Goal: Check status: Check status

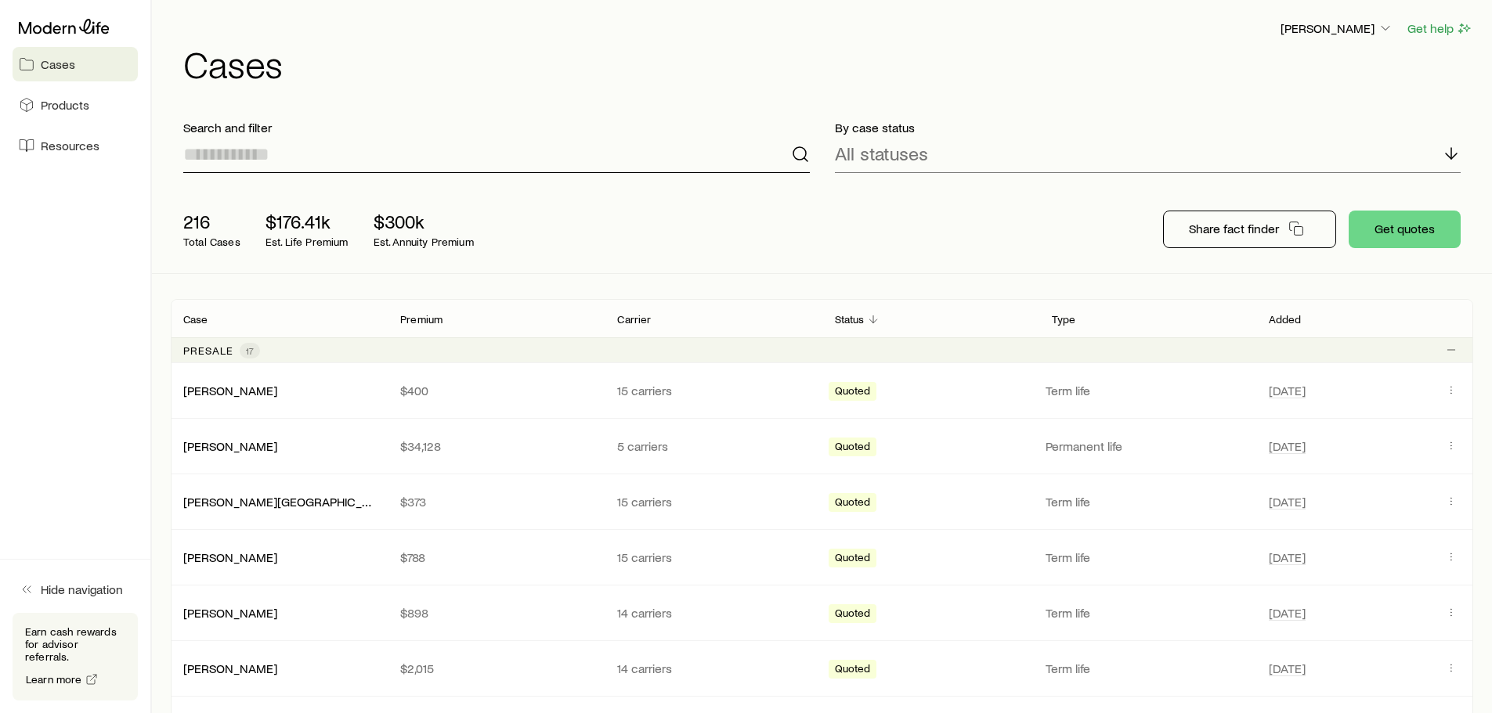
click at [653, 153] on input at bounding box center [496, 154] width 626 height 38
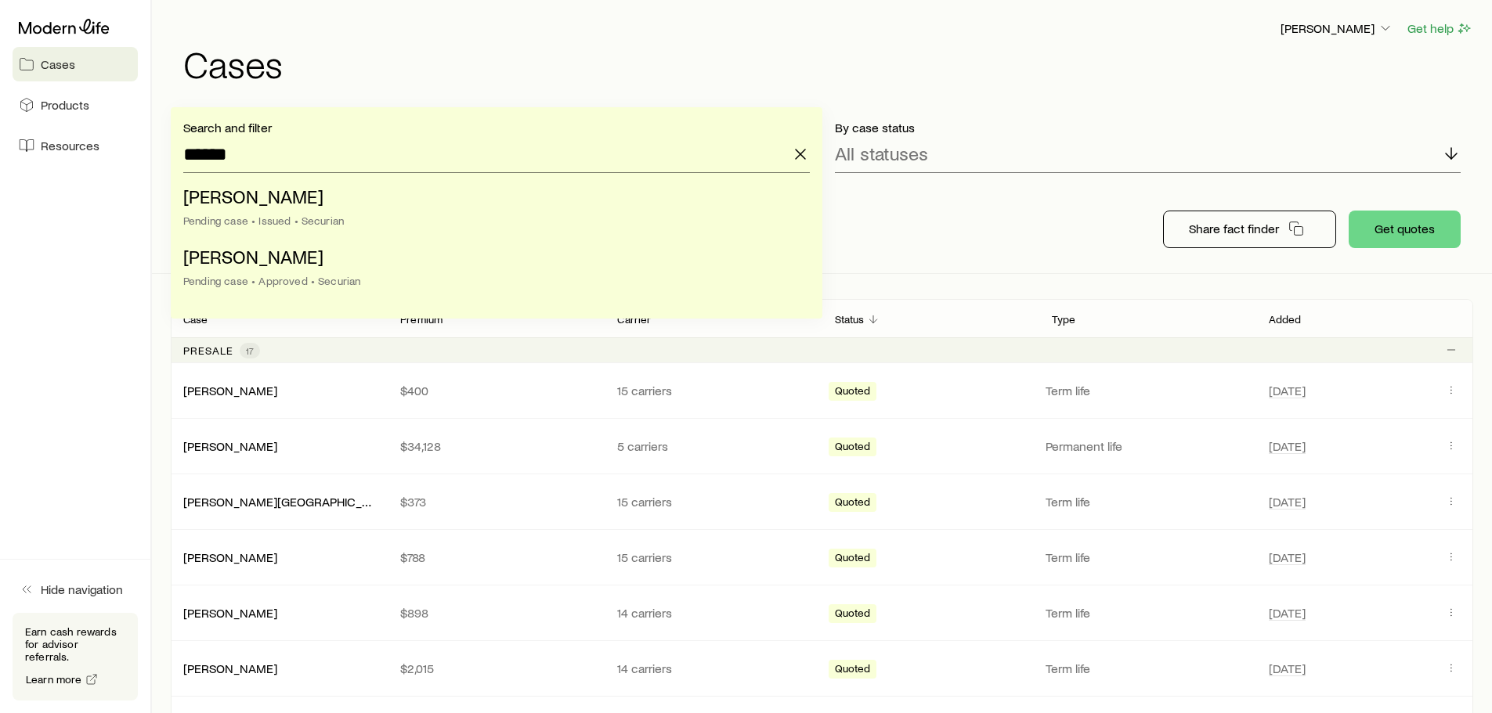
click at [586, 218] on div "Pending case • Issued • Securian" at bounding box center [491, 221] width 617 height 13
type input "**********"
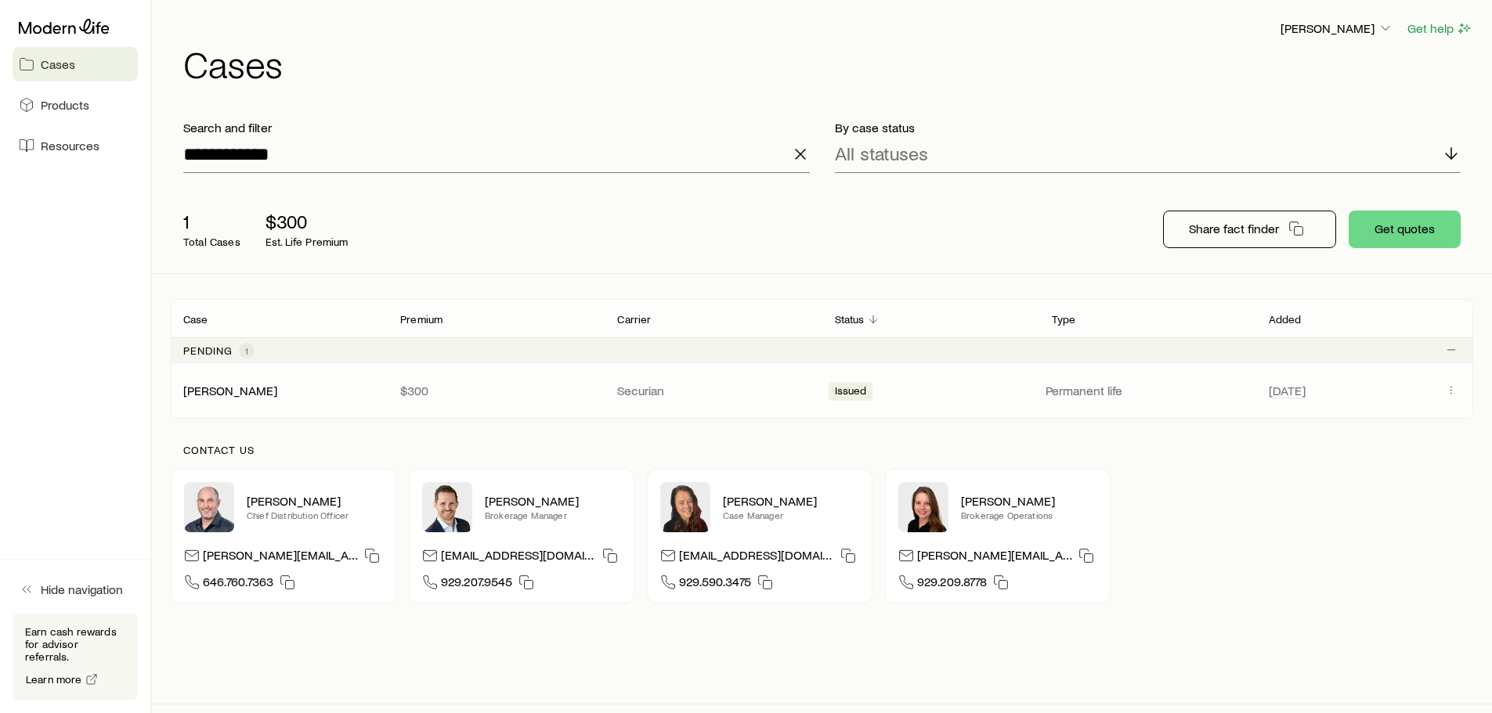
click at [1252, 382] on div "[PERSON_NAME] $300 Securian Issued Permanent life [DATE]" at bounding box center [822, 390] width 1302 height 55
click at [215, 384] on link "[PERSON_NAME]" at bounding box center [231, 389] width 94 height 15
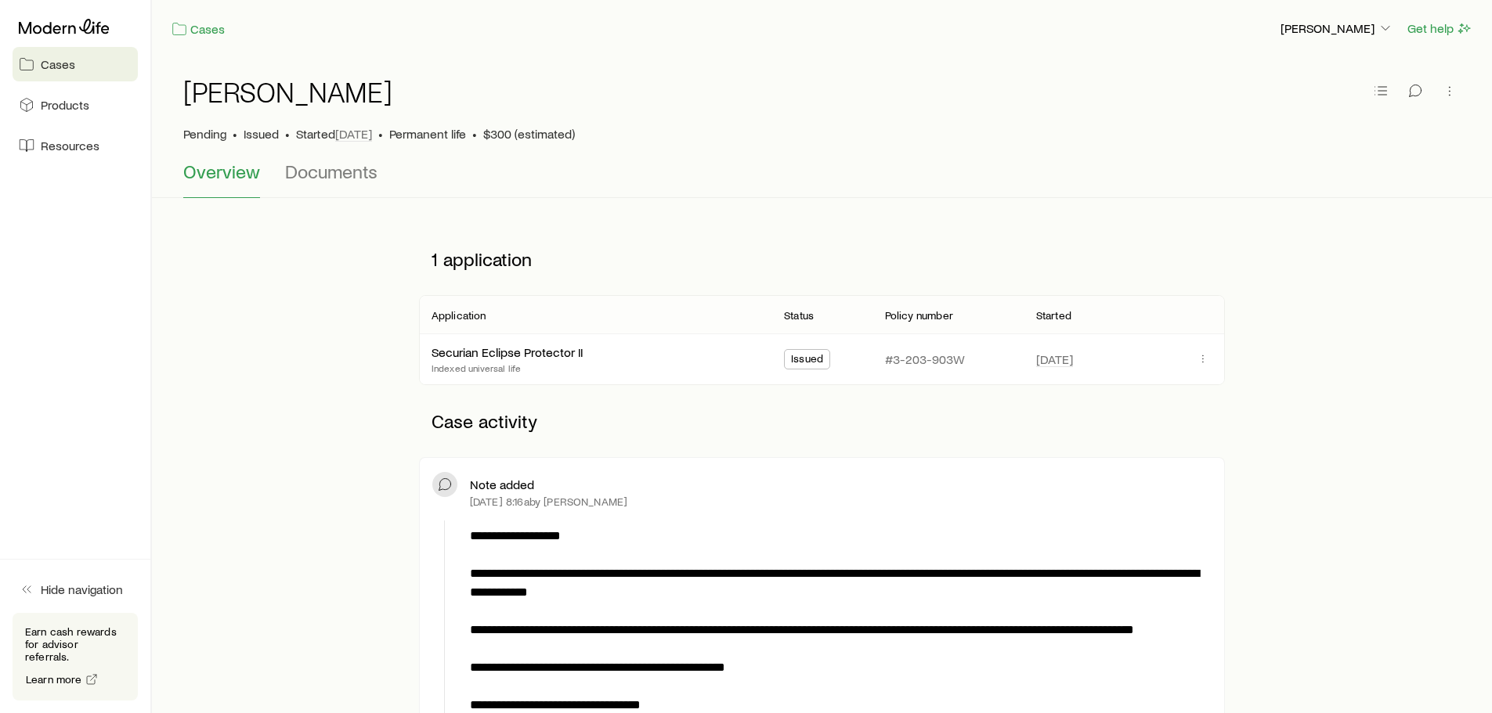
click at [82, 52] on link "Cases" at bounding box center [75, 64] width 125 height 34
